Goal: Task Accomplishment & Management: Manage account settings

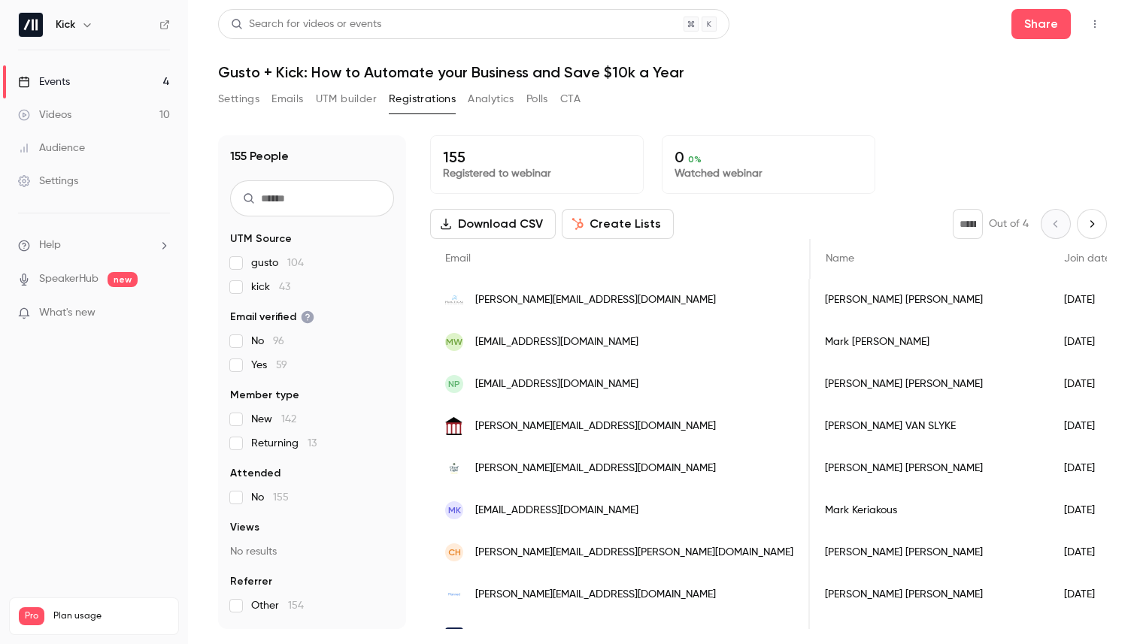
scroll to position [0, 675]
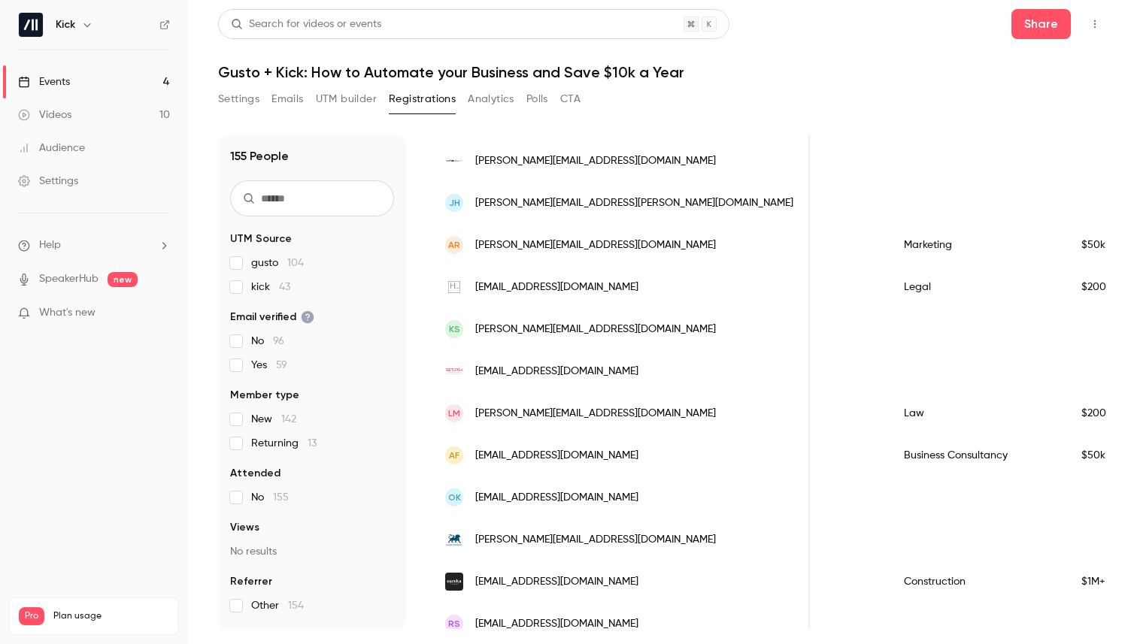
click at [92, 92] on link "Events 4" at bounding box center [94, 81] width 188 height 33
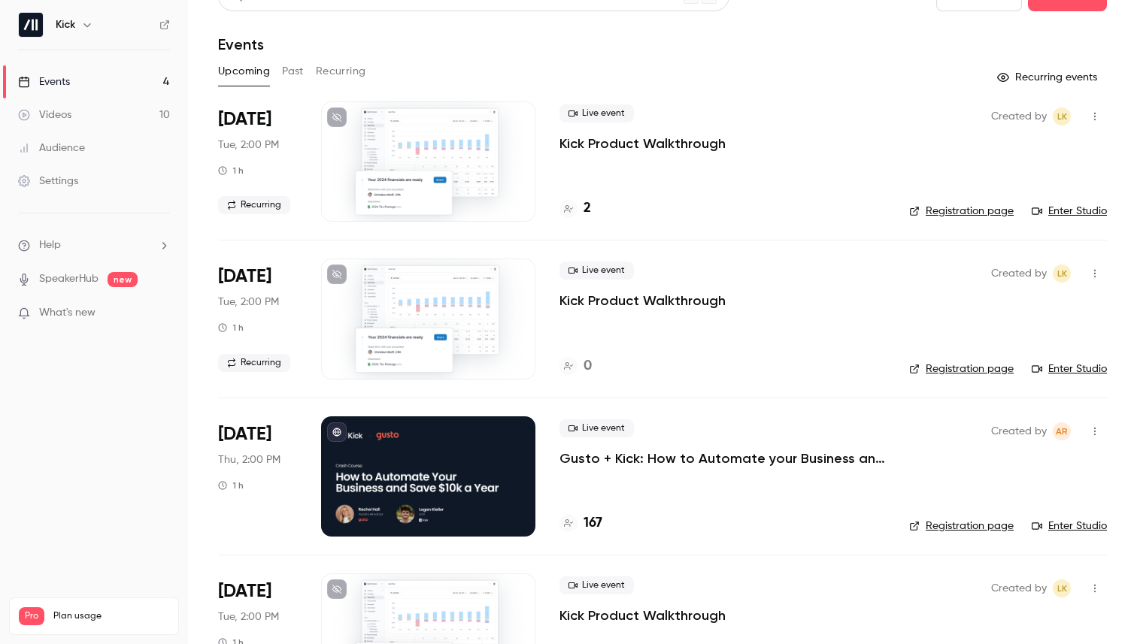
scroll to position [68, 0]
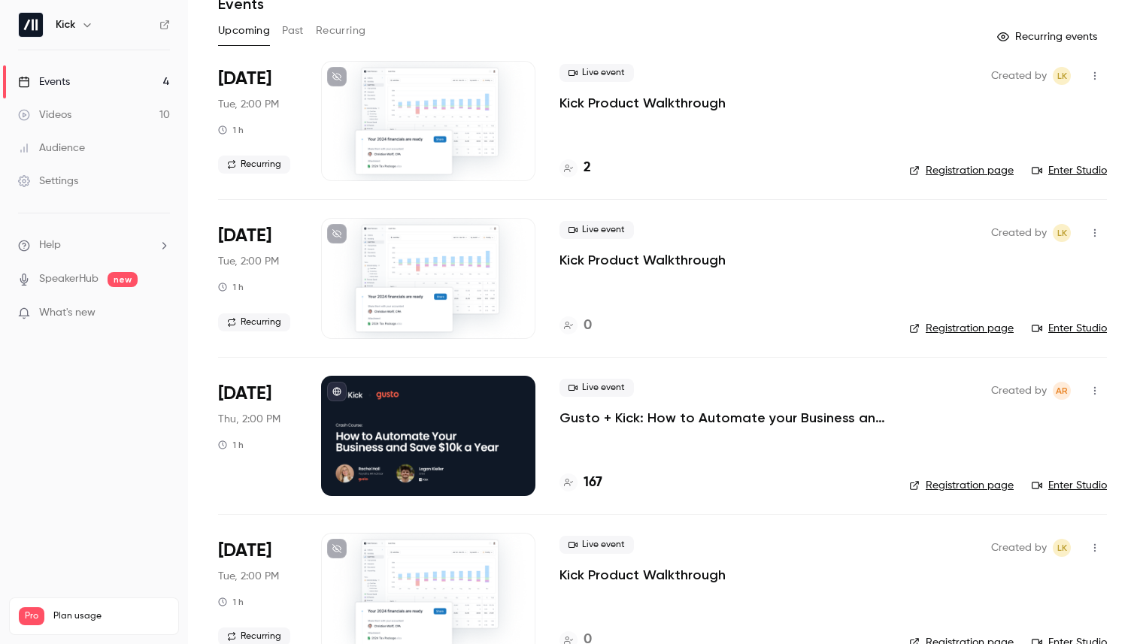
click at [656, 423] on p "Gusto + Kick: How to Automate your Business and Save $10k a Year" at bounding box center [722, 418] width 326 height 18
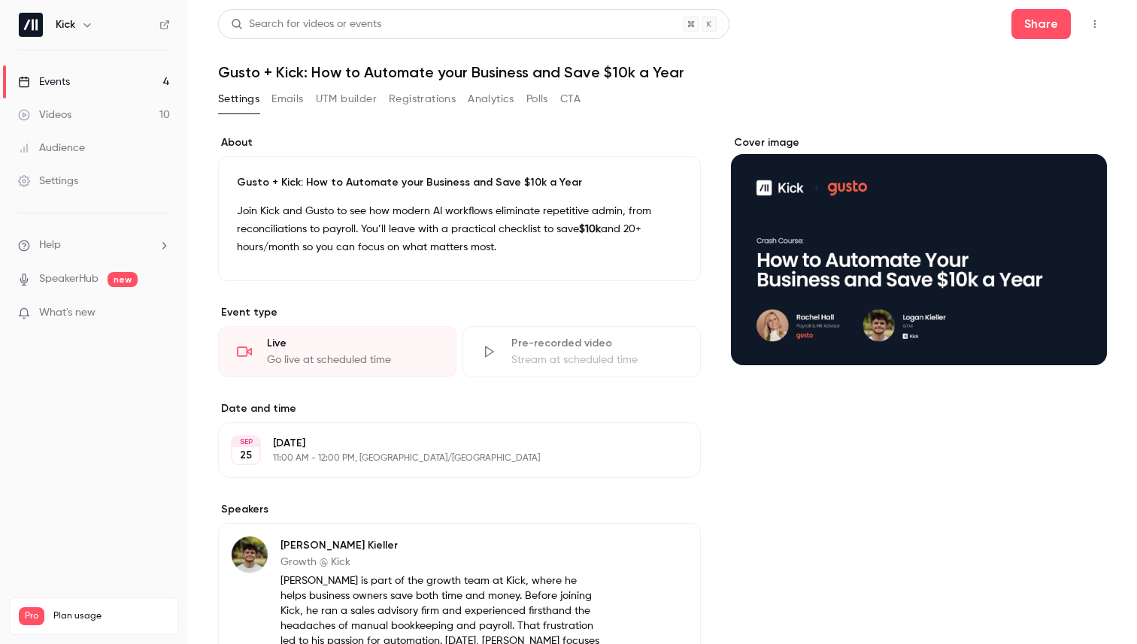
click at [295, 102] on button "Emails" at bounding box center [287, 99] width 32 height 24
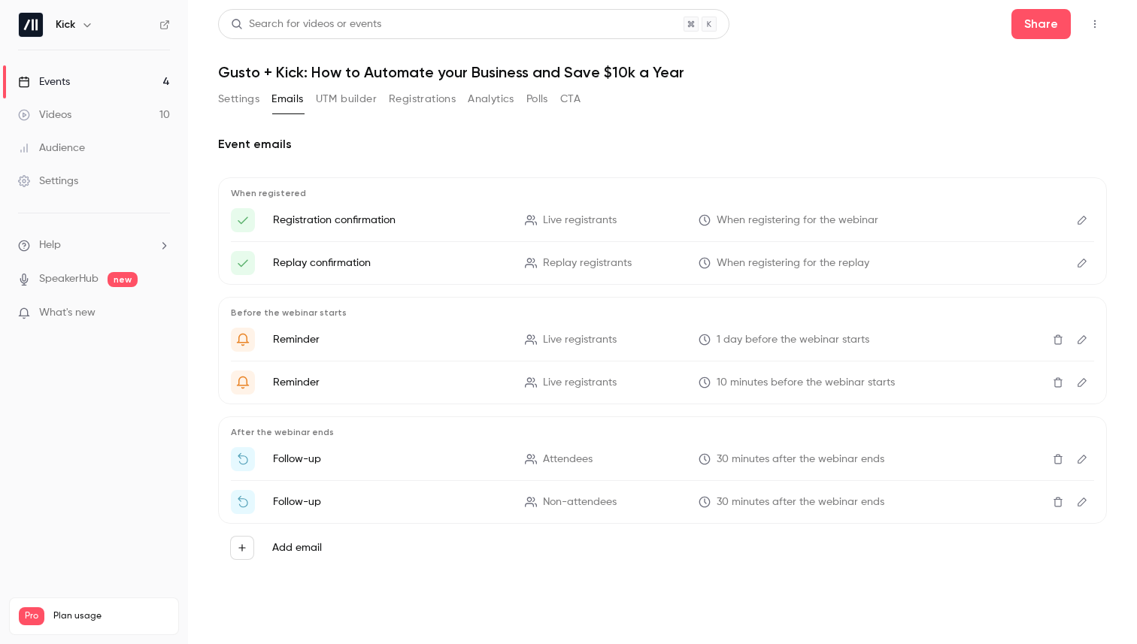
click at [425, 102] on button "Registrations" at bounding box center [422, 99] width 67 height 24
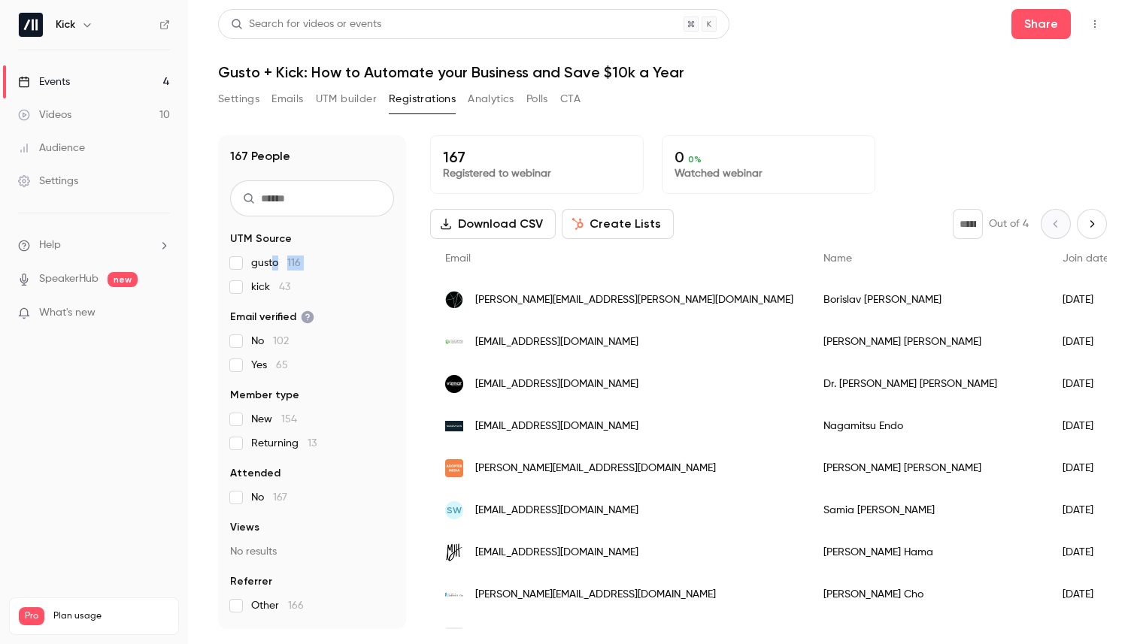
drag, startPoint x: 271, startPoint y: 256, endPoint x: 335, endPoint y: 278, distance: 66.8
click at [335, 278] on div "gusto 116 kick 43" at bounding box center [312, 275] width 164 height 39
click at [350, 279] on div "gusto 116 kick 43" at bounding box center [312, 275] width 164 height 39
